Goal: Task Accomplishment & Management: Use online tool/utility

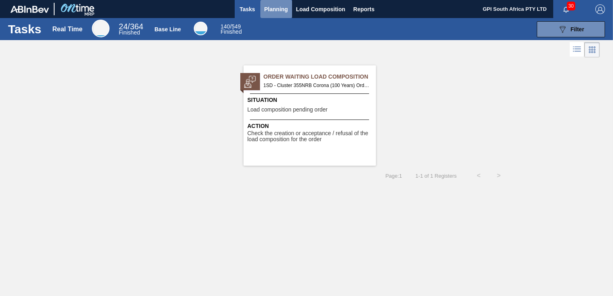
click at [282, 12] on span "Planning" at bounding box center [276, 9] width 24 height 10
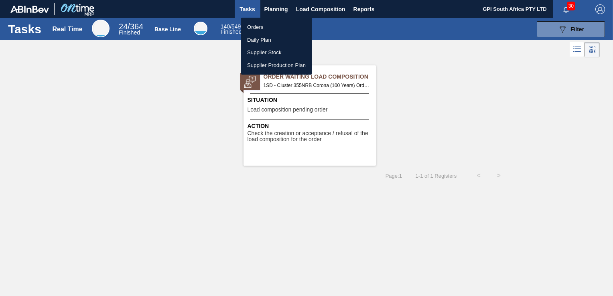
click at [257, 24] on li "Orders" at bounding box center [276, 27] width 71 height 13
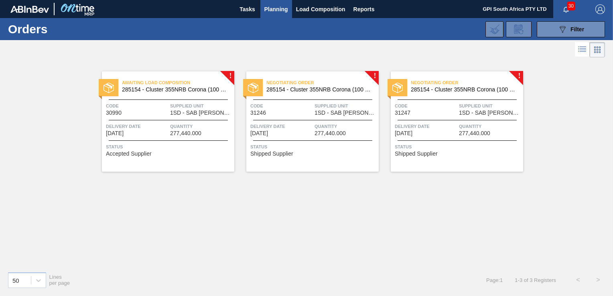
click at [297, 90] on span "285154 - Cluster 355NRB Corona (100 Years)" at bounding box center [319, 90] width 106 height 6
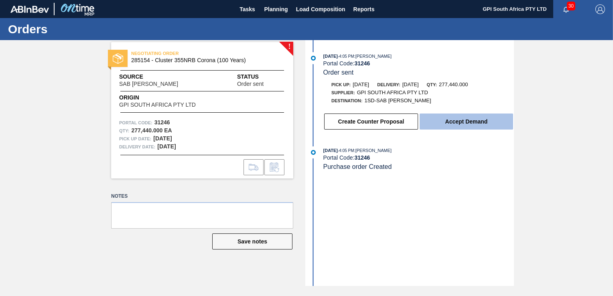
click at [457, 126] on button "Accept Demand" at bounding box center [466, 122] width 93 height 16
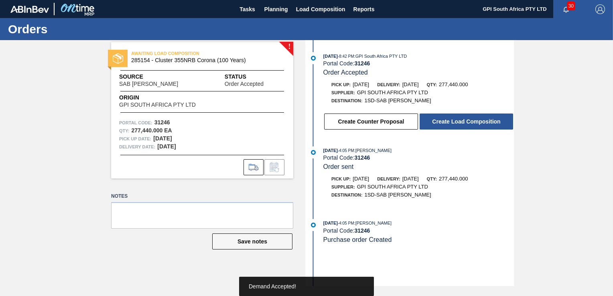
click at [457, 126] on button "Create Load Composition" at bounding box center [466, 122] width 93 height 16
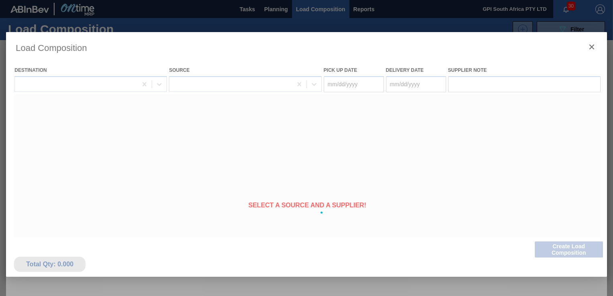
type Date "[DATE]"
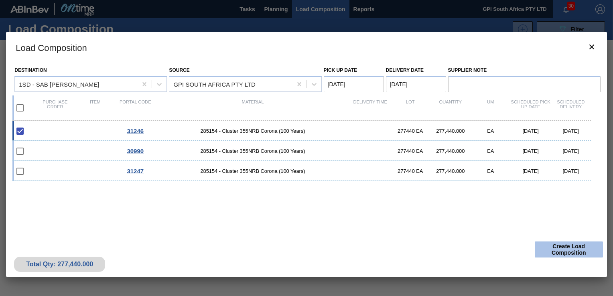
click at [556, 254] on button "Create Load Composition" at bounding box center [569, 249] width 68 height 16
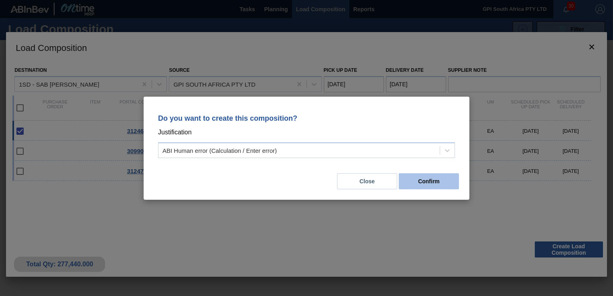
click at [426, 176] on button "Confirm" at bounding box center [429, 181] width 60 height 16
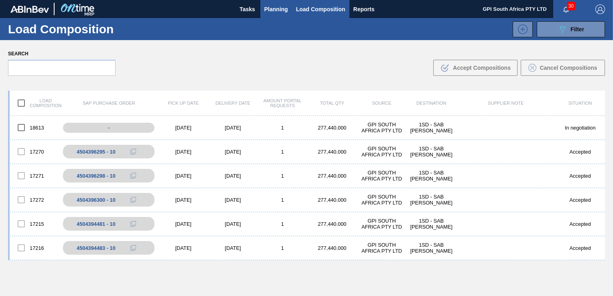
click at [266, 11] on span "Planning" at bounding box center [276, 9] width 24 height 10
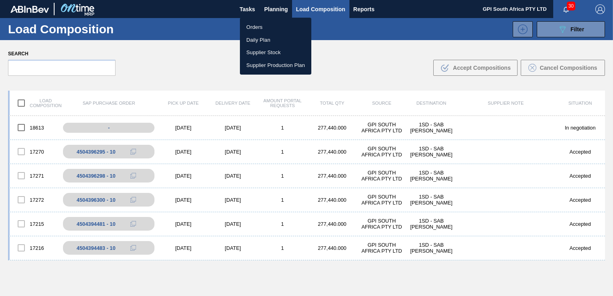
click at [262, 22] on li "Orders" at bounding box center [275, 27] width 71 height 13
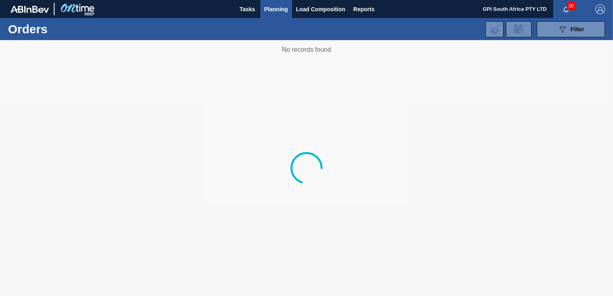
click at [261, 24] on div "089F7B8B-B2A5-4AFE-B5C0-19BA573D28AC Filter Portal Order Code PO SAP Code Step …" at bounding box center [366, 29] width 486 height 24
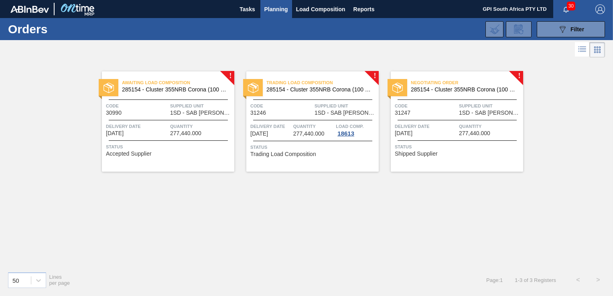
click at [416, 128] on span "Delivery Date" at bounding box center [426, 126] width 62 height 8
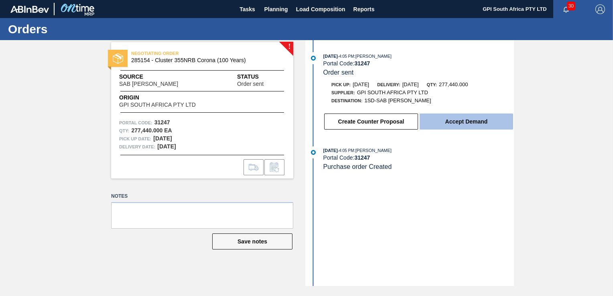
click at [454, 126] on button "Accept Demand" at bounding box center [466, 122] width 93 height 16
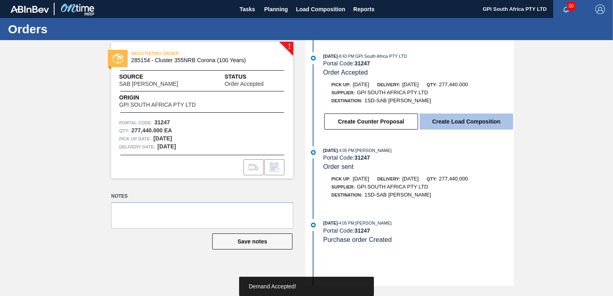
click at [448, 125] on button "Create Load Composition" at bounding box center [466, 122] width 93 height 16
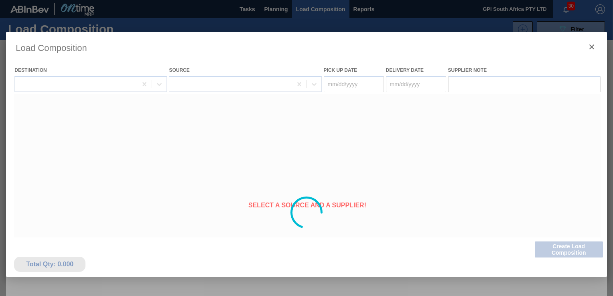
type Date "[DATE]"
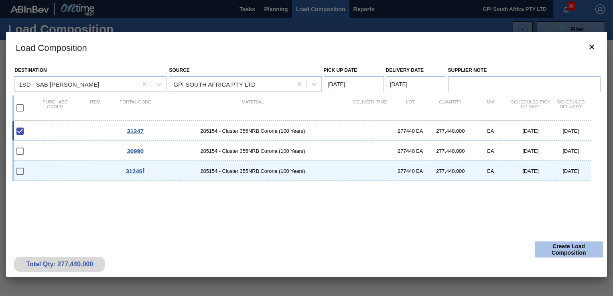
click at [550, 246] on button "Create Load Composition" at bounding box center [569, 249] width 68 height 16
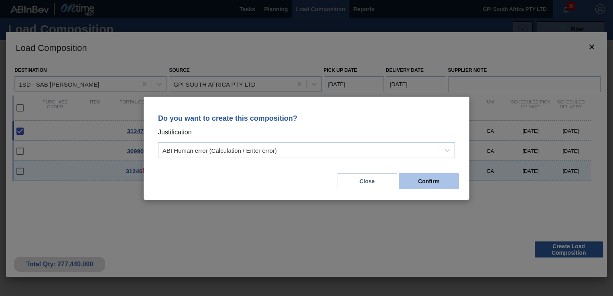
click at [433, 180] on button "Confirm" at bounding box center [429, 181] width 60 height 16
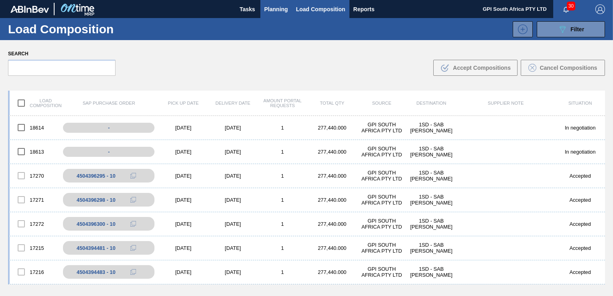
click at [272, 10] on span "Planning" at bounding box center [276, 9] width 24 height 10
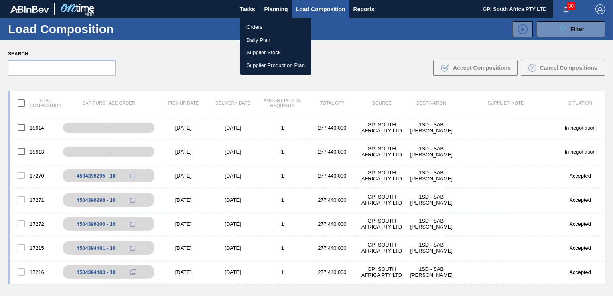
click at [258, 30] on li "Orders" at bounding box center [275, 27] width 71 height 13
